Goal: Task Accomplishment & Management: Use online tool/utility

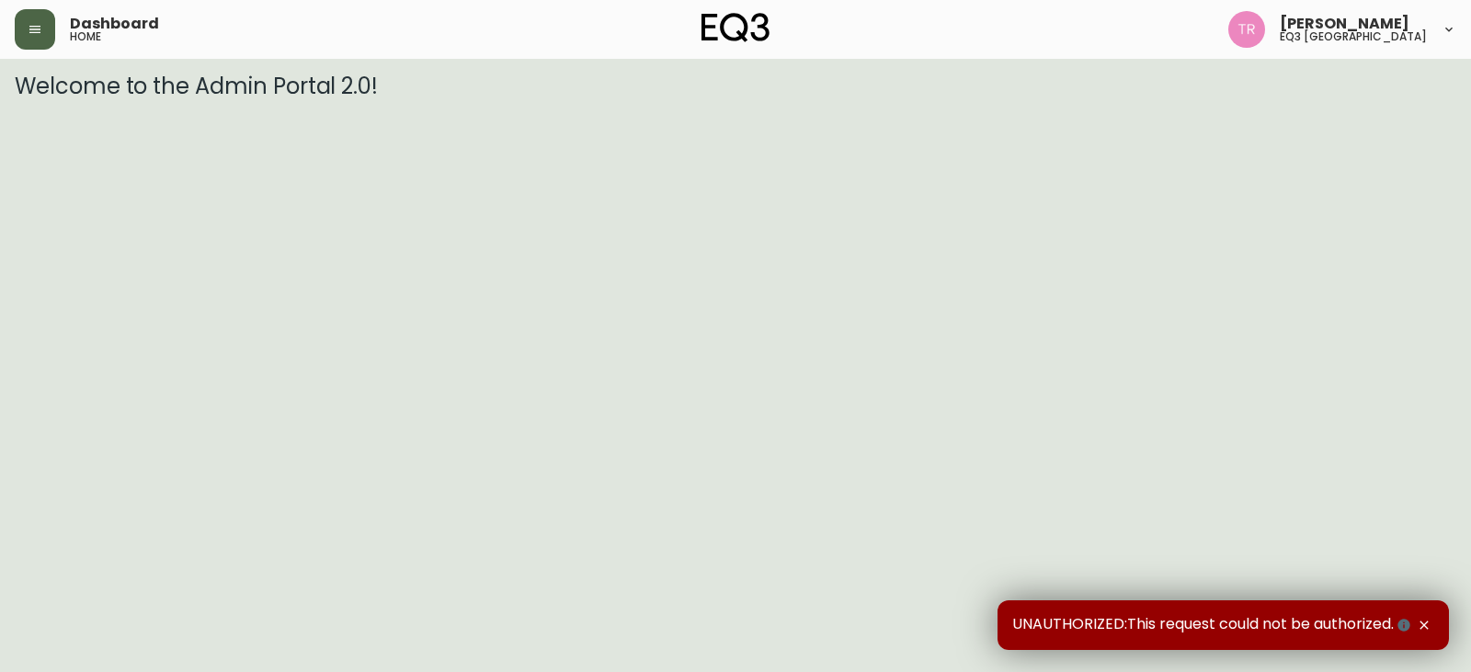
click at [33, 36] on icon "button" at bounding box center [35, 29] width 15 height 15
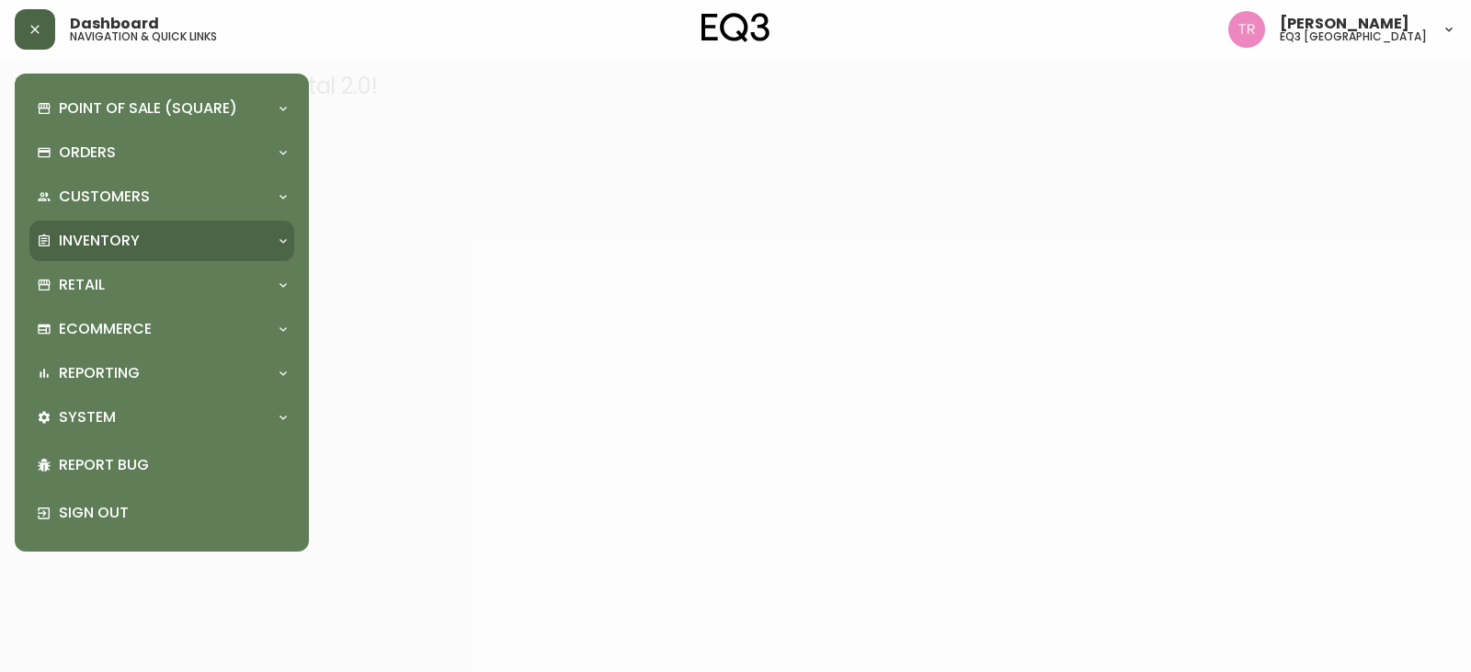
click at [94, 240] on p "Inventory" at bounding box center [99, 241] width 81 height 20
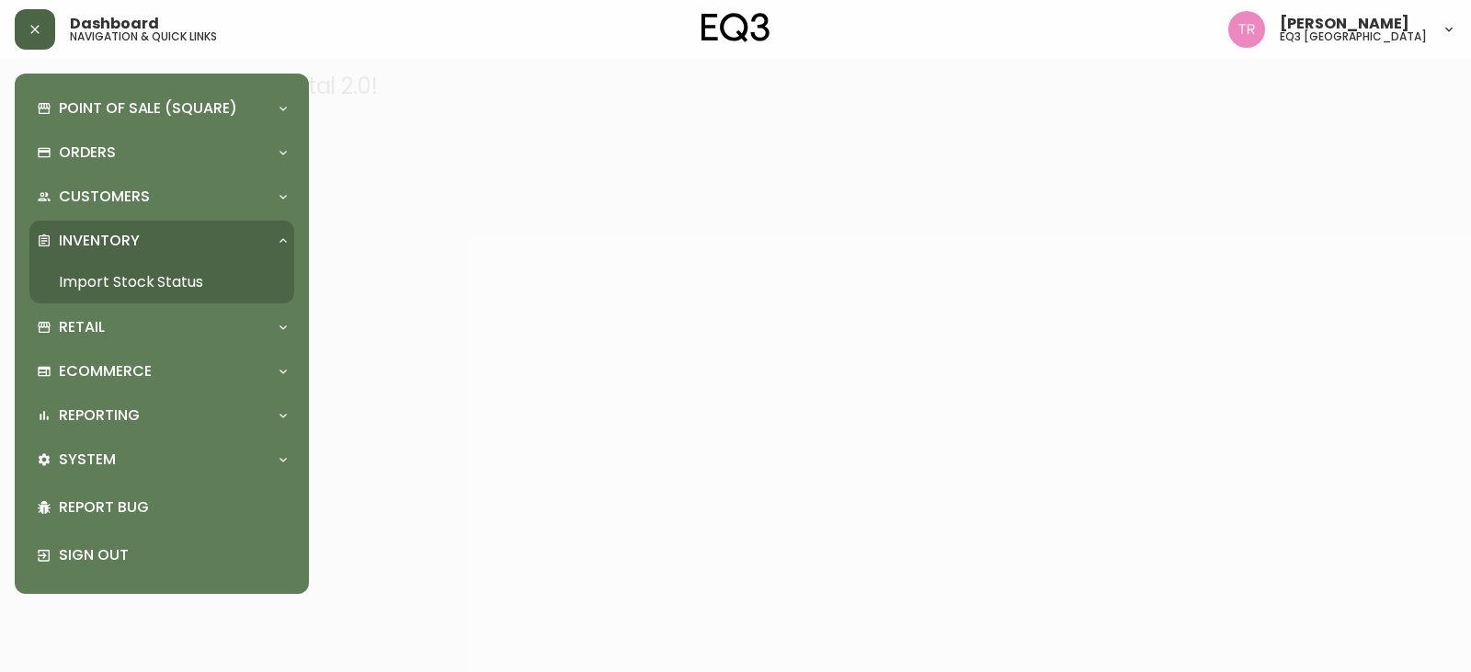
click at [112, 278] on link "Import Stock Status" at bounding box center [161, 282] width 265 height 42
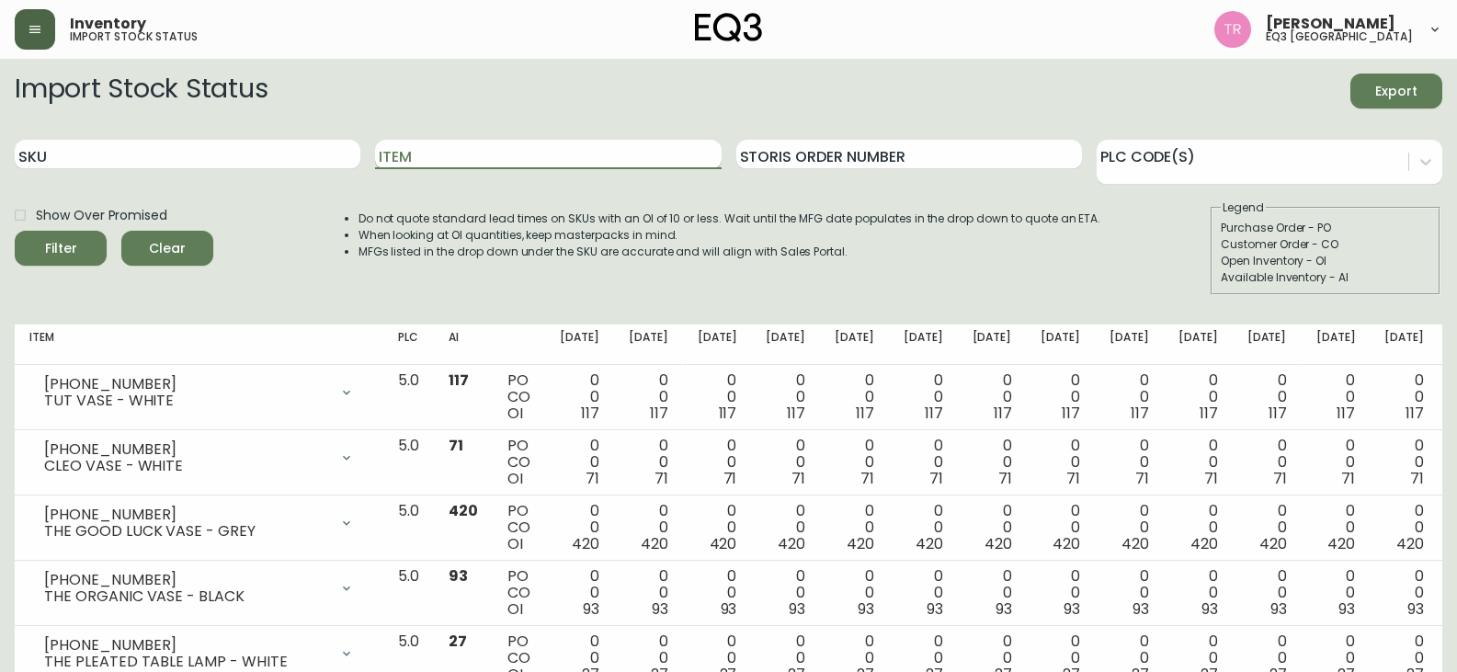
click at [425, 155] on input "Item" at bounding box center [548, 154] width 346 height 29
type input "HOMEWORK"
click at [15, 231] on button "Filter" at bounding box center [61, 248] width 92 height 35
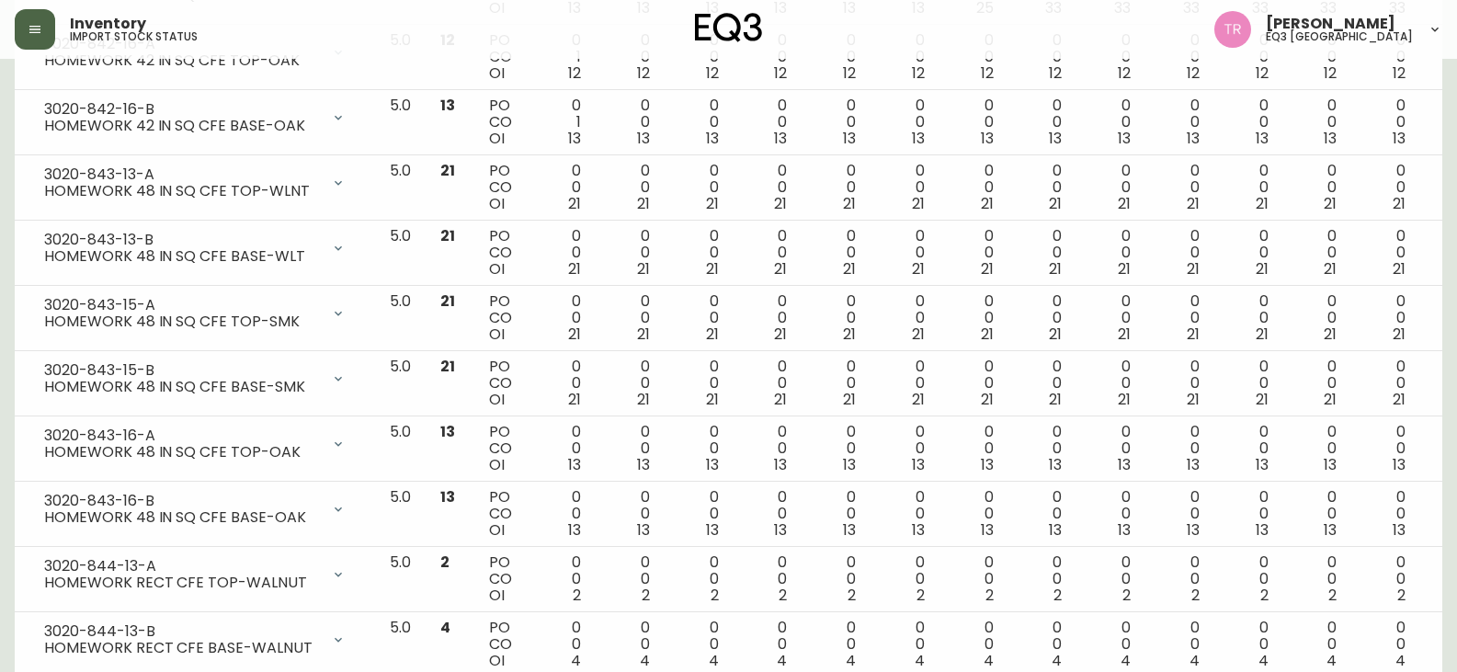
scroll to position [1287, 0]
